Goal: Information Seeking & Learning: Check status

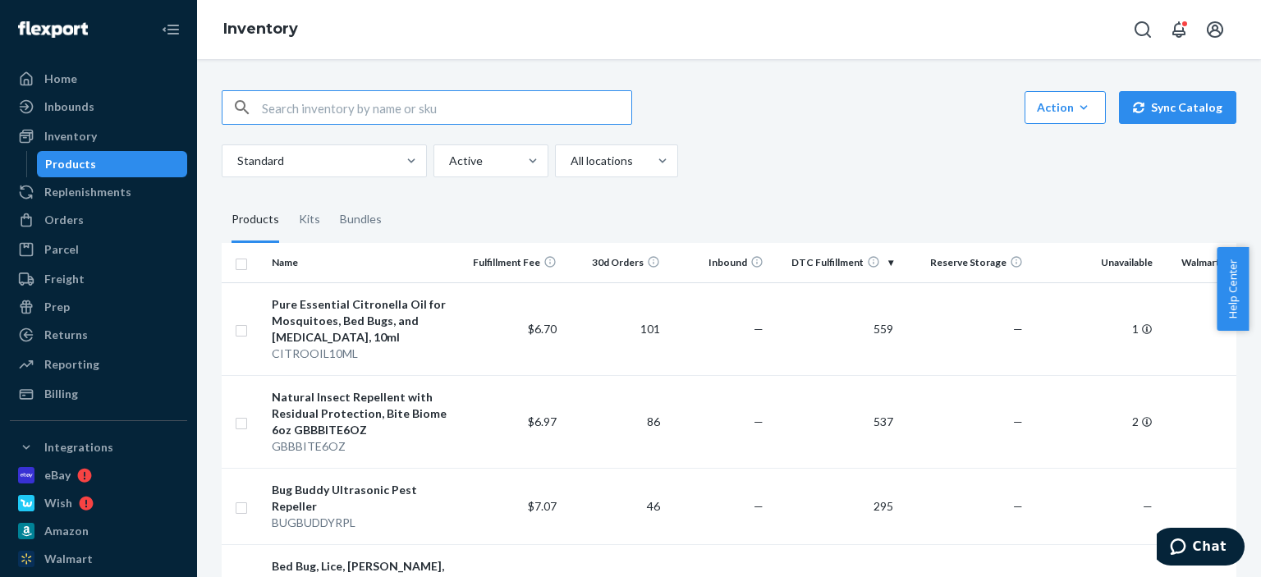
scroll to position [575, 0]
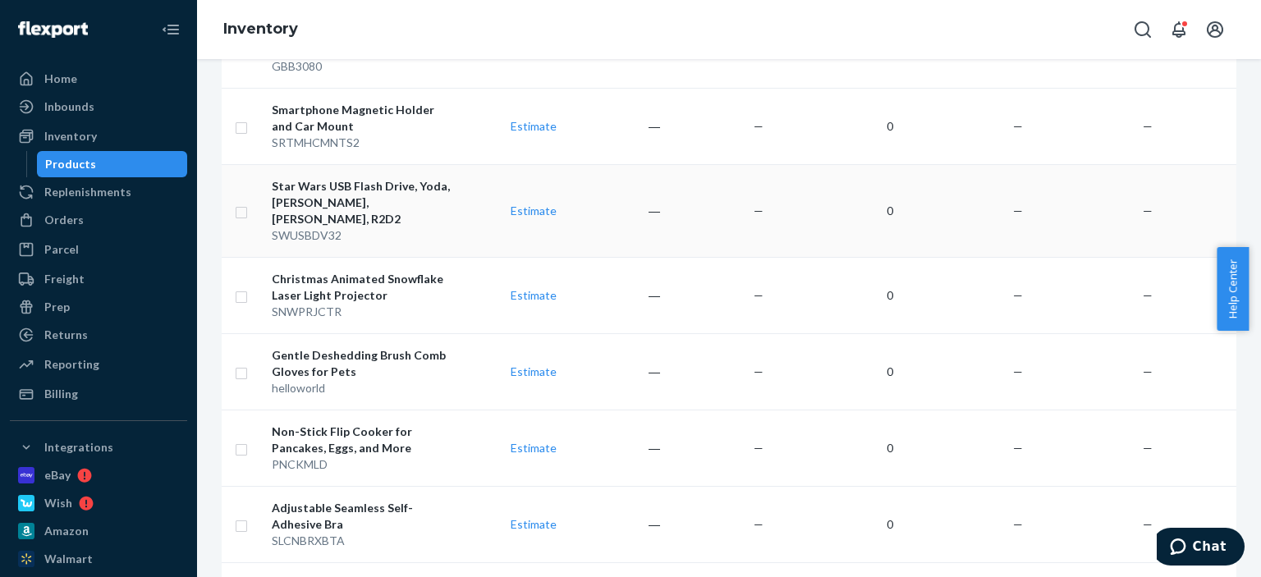
scroll to position [1806, 0]
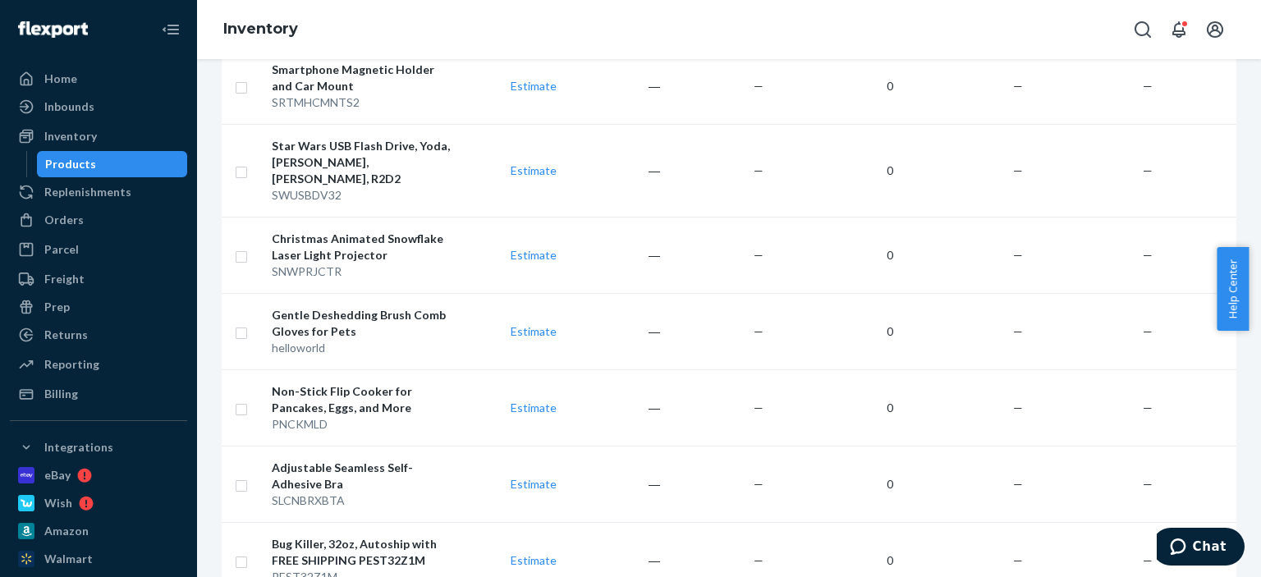
click at [712, 576] on html "Home Inbounds Shipping Plans Problems Inventory Products Replenishments Orders …" at bounding box center [630, 297] width 1261 height 594
click at [724, 217] on td "—" at bounding box center [718, 255] width 103 height 76
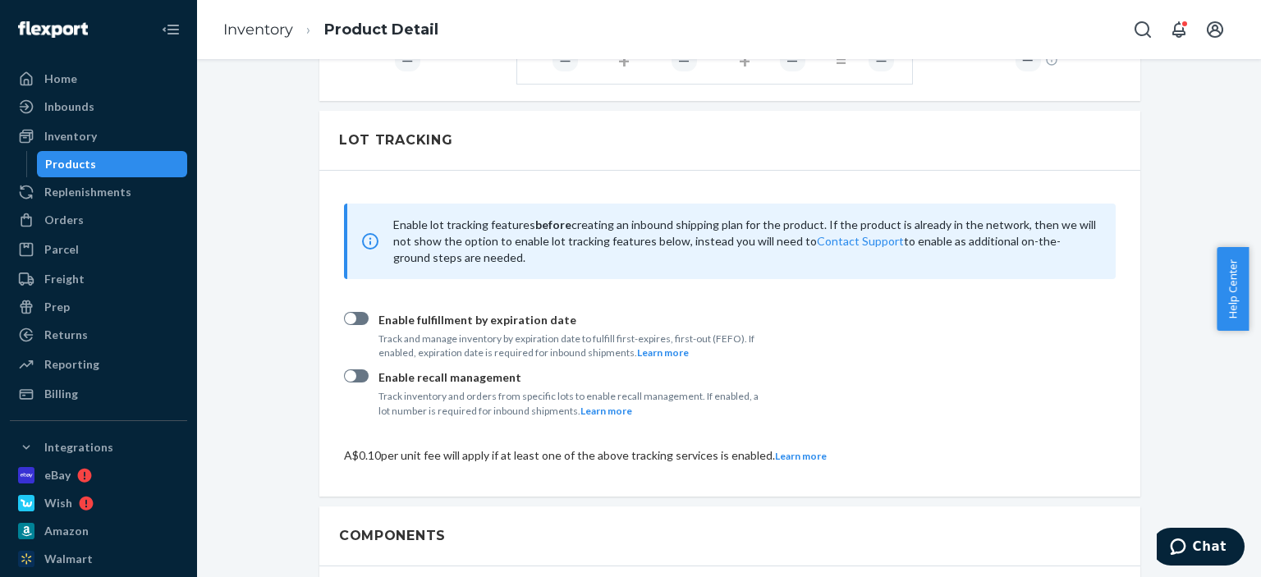
scroll to position [1149, 0]
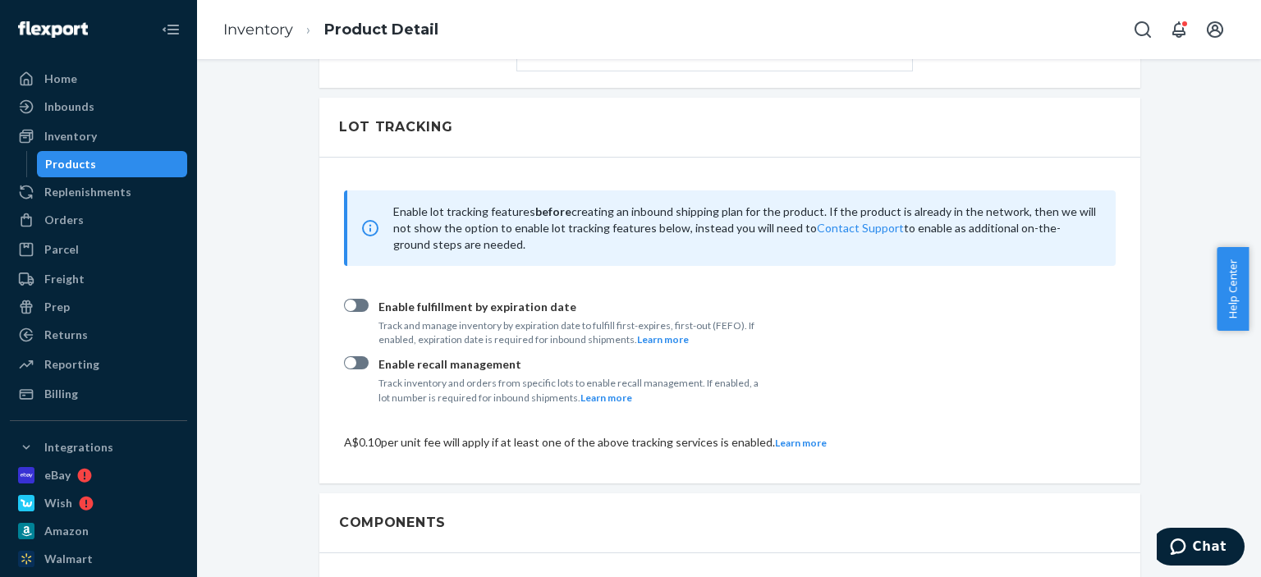
click at [73, 121] on ul "Home Inbounds Shipping Plans Problems Inventory Products Replenishments Orders …" at bounding box center [98, 236] width 177 height 341
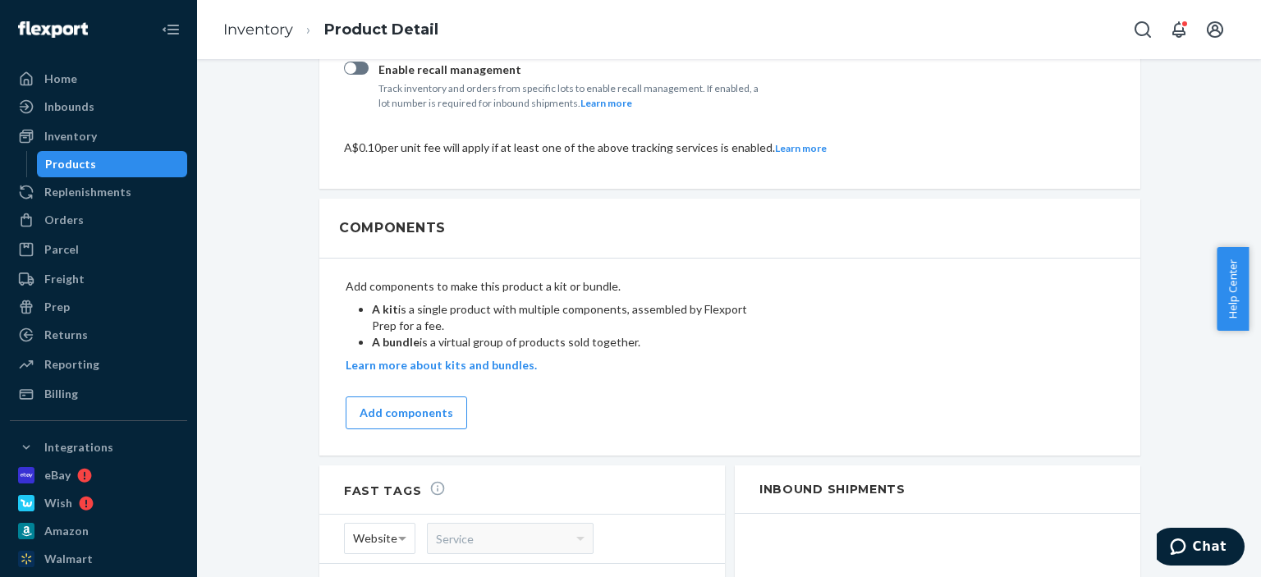
scroll to position [1477, 0]
